Goal: Transaction & Acquisition: Purchase product/service

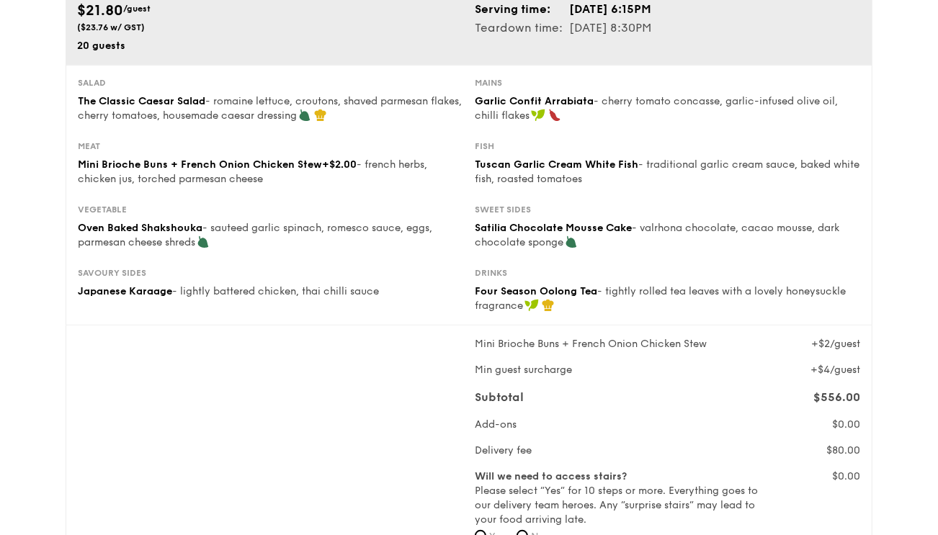
scroll to position [251, 0]
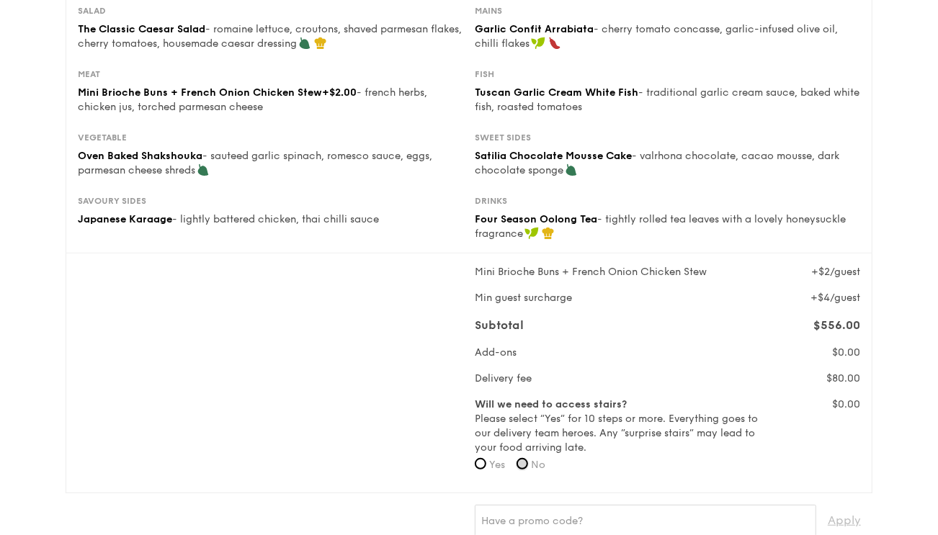
click at [527, 465] on input "No" at bounding box center [523, 464] width 12 height 12
radio input "true"
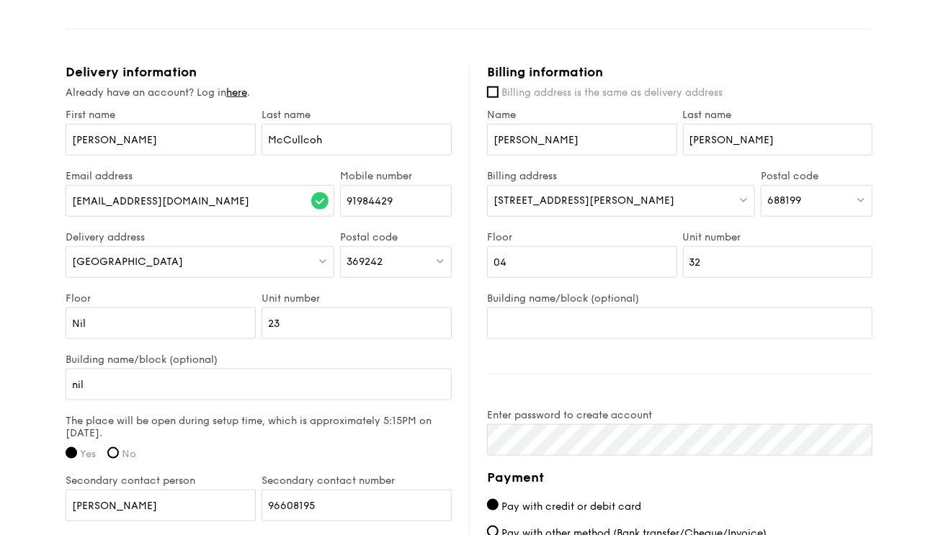
scroll to position [899, 0]
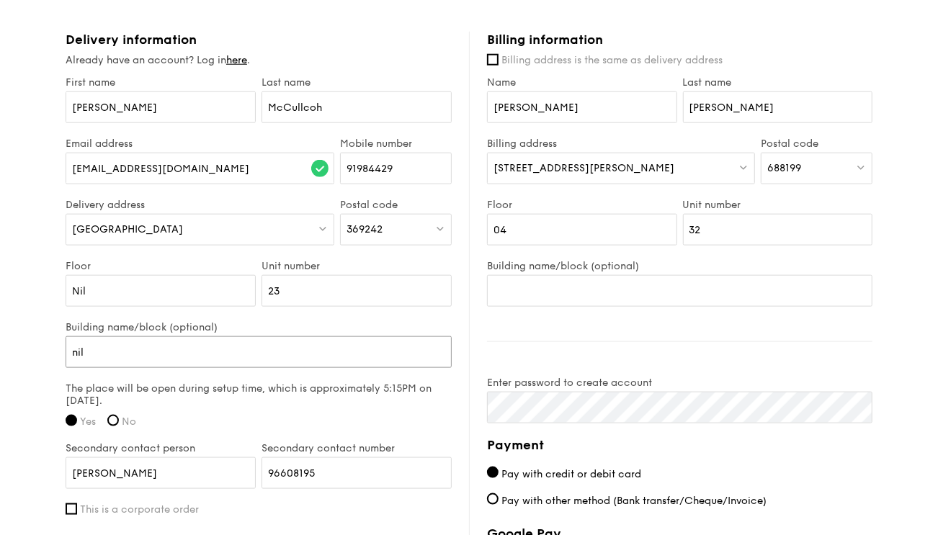
click at [234, 346] on input "nil" at bounding box center [259, 352] width 386 height 32
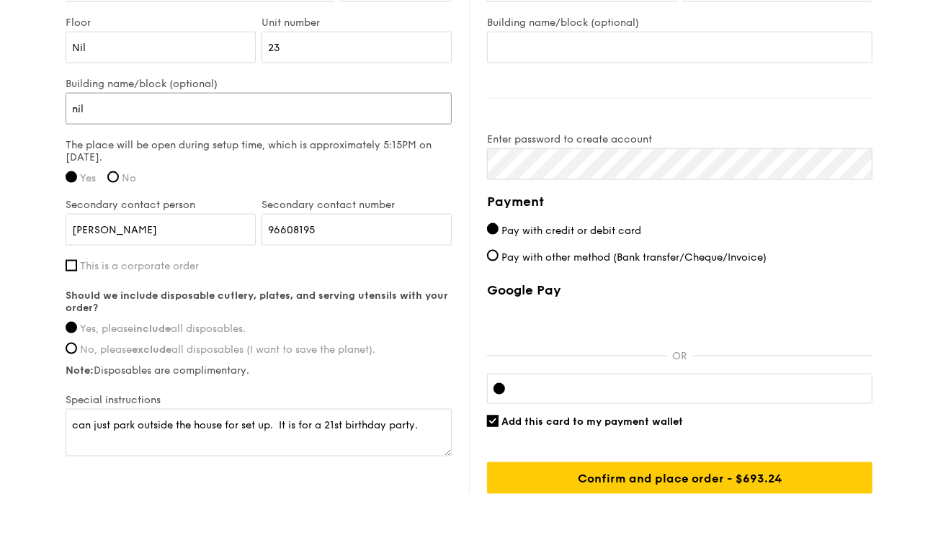
scroll to position [1215, 0]
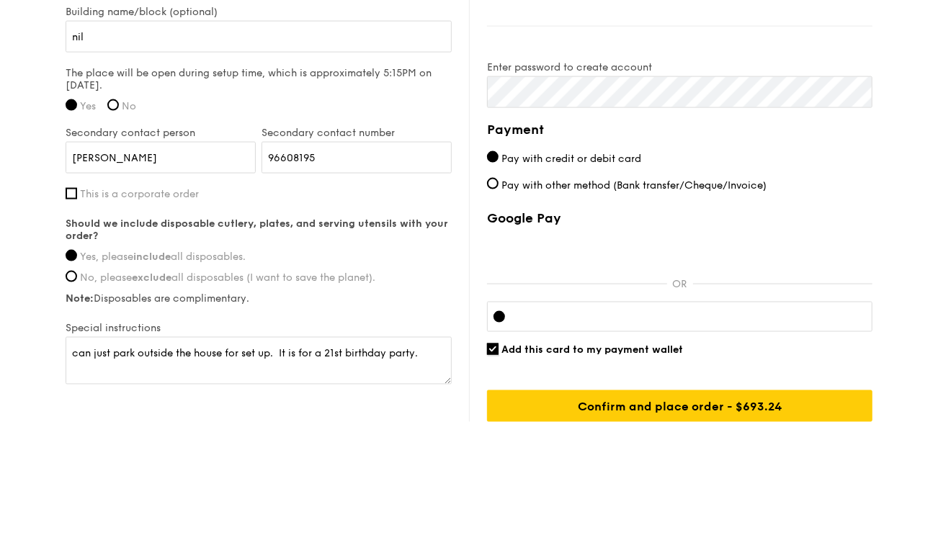
click at [489, 347] on input "Add this card to my payment wallet" at bounding box center [493, 350] width 12 height 12
checkbox input "false"
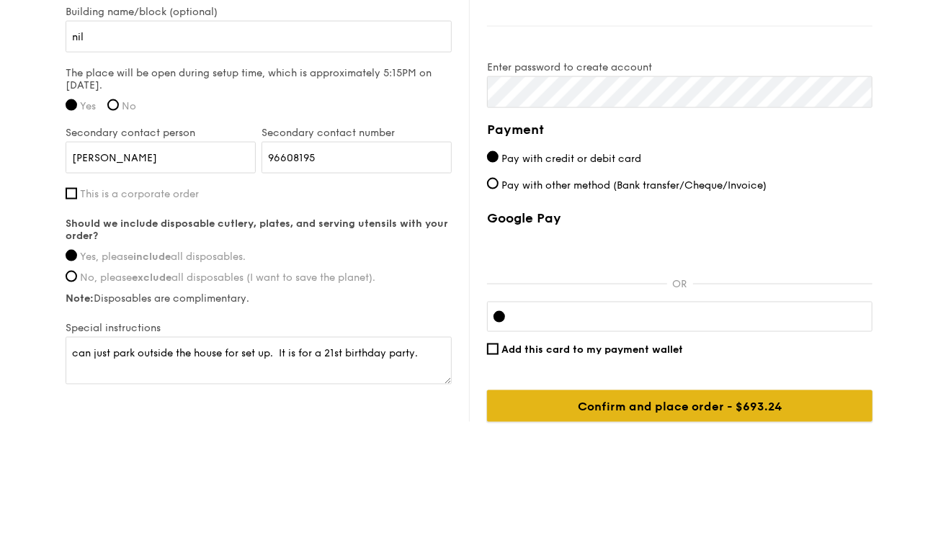
click at [644, 408] on input "Confirm and place order - $693.24" at bounding box center [679, 406] width 385 height 32
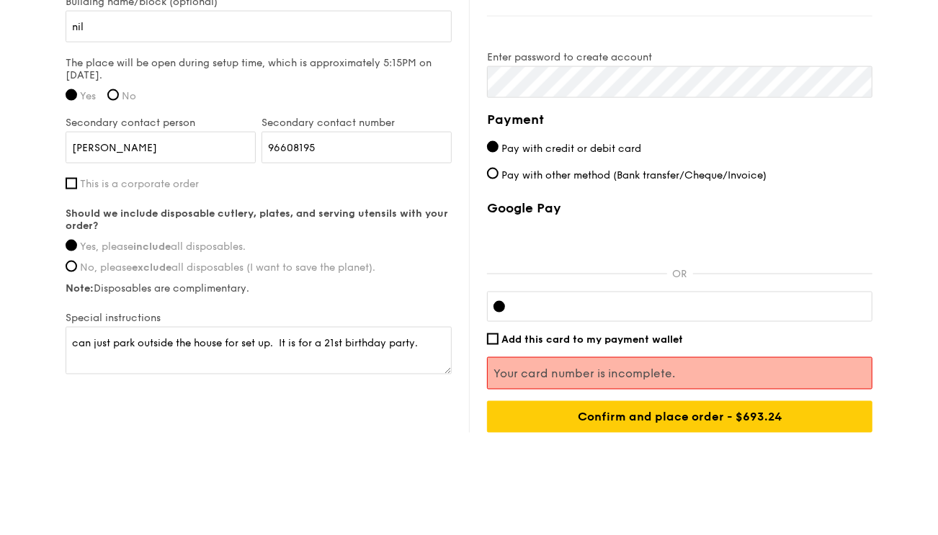
scroll to position [1235, 0]
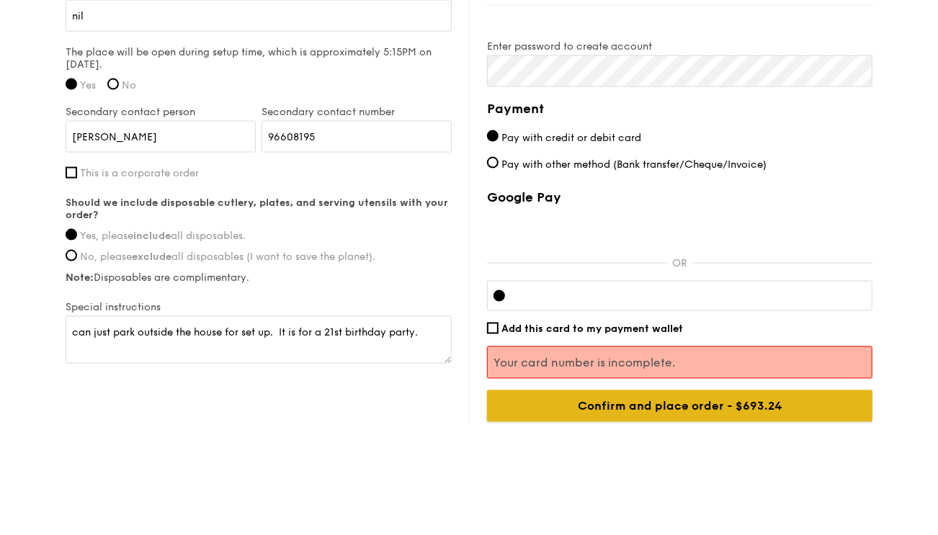
click at [587, 403] on input "Confirm and place order - $693.24" at bounding box center [679, 406] width 385 height 32
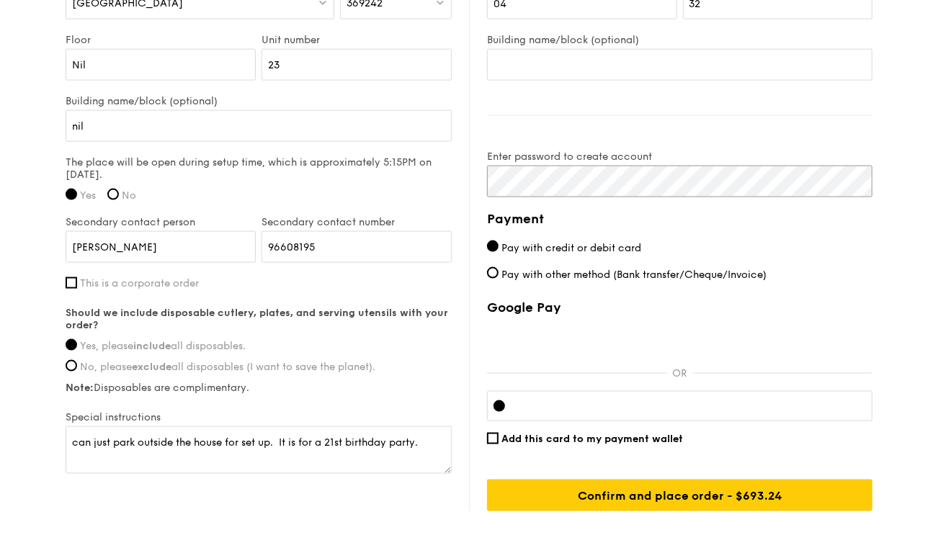
scroll to position [1143, 0]
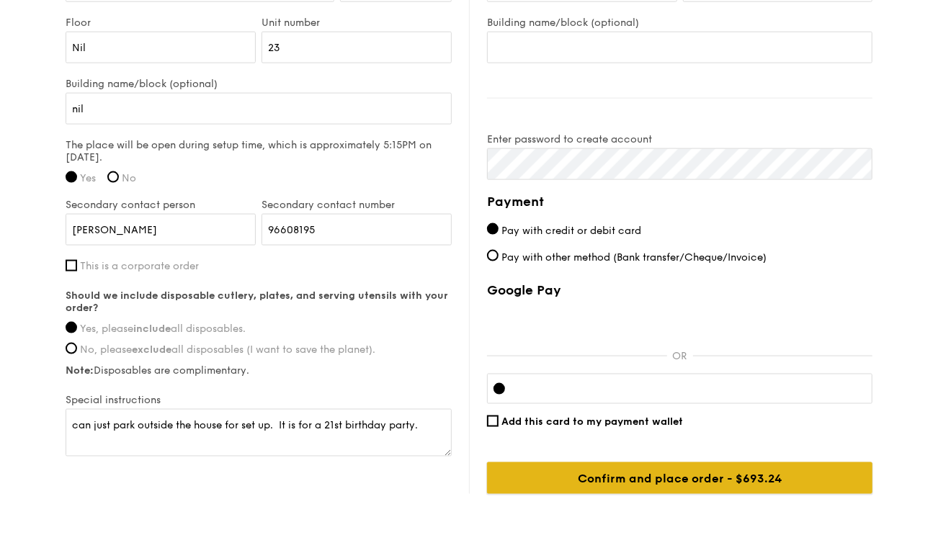
click at [607, 478] on input "Confirm and place order - $693.24" at bounding box center [679, 478] width 385 height 32
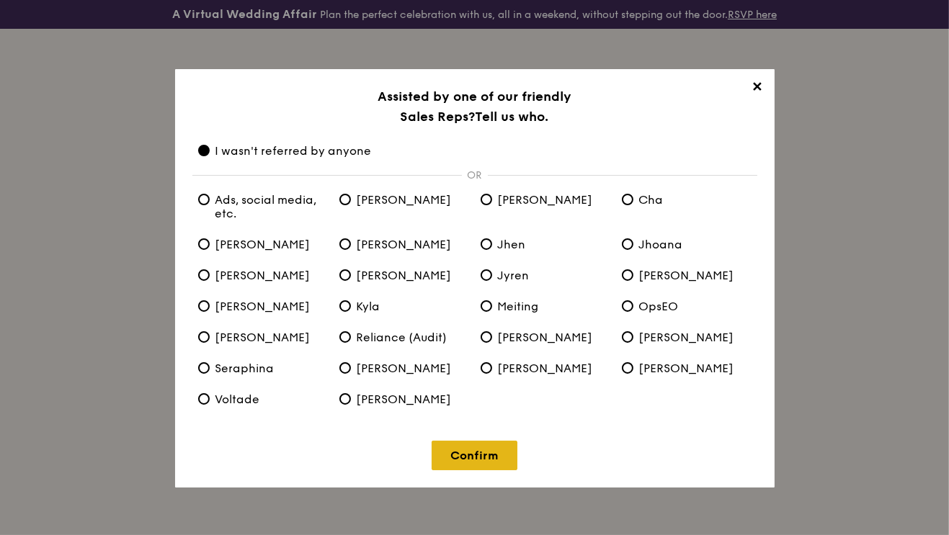
click at [462, 456] on link "Confirm" at bounding box center [475, 456] width 86 height 30
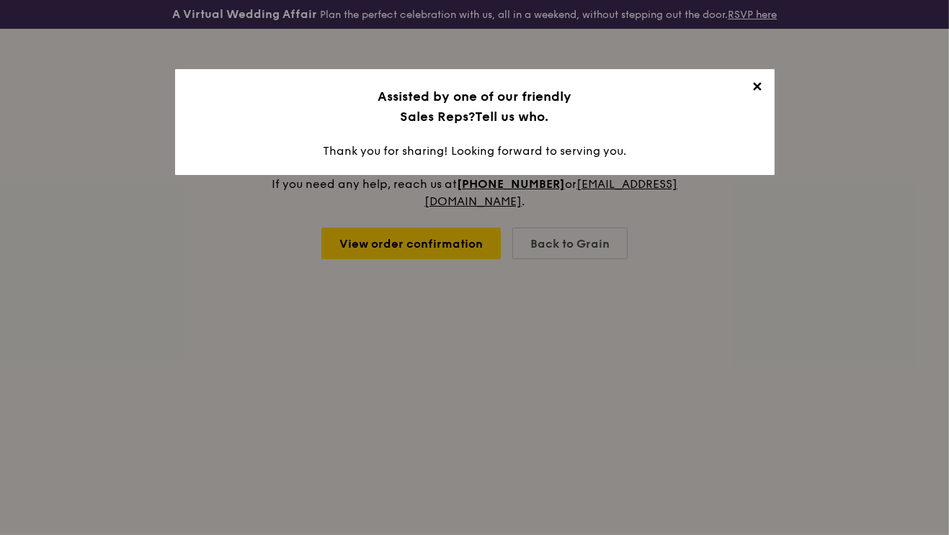
click at [754, 91] on span "✕" at bounding box center [757, 89] width 20 height 20
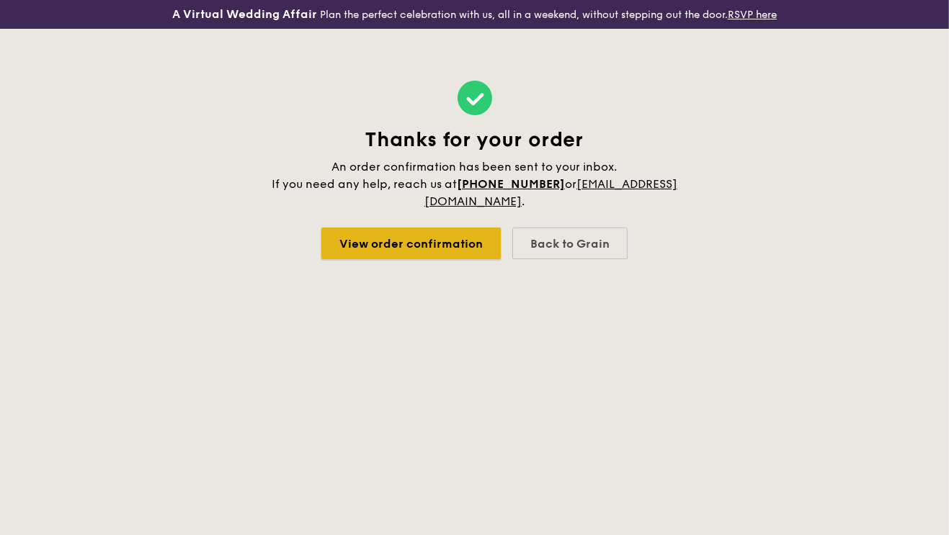
click at [441, 246] on link "View order confirmation" at bounding box center [410, 244] width 179 height 32
